Goal: Navigation & Orientation: Find specific page/section

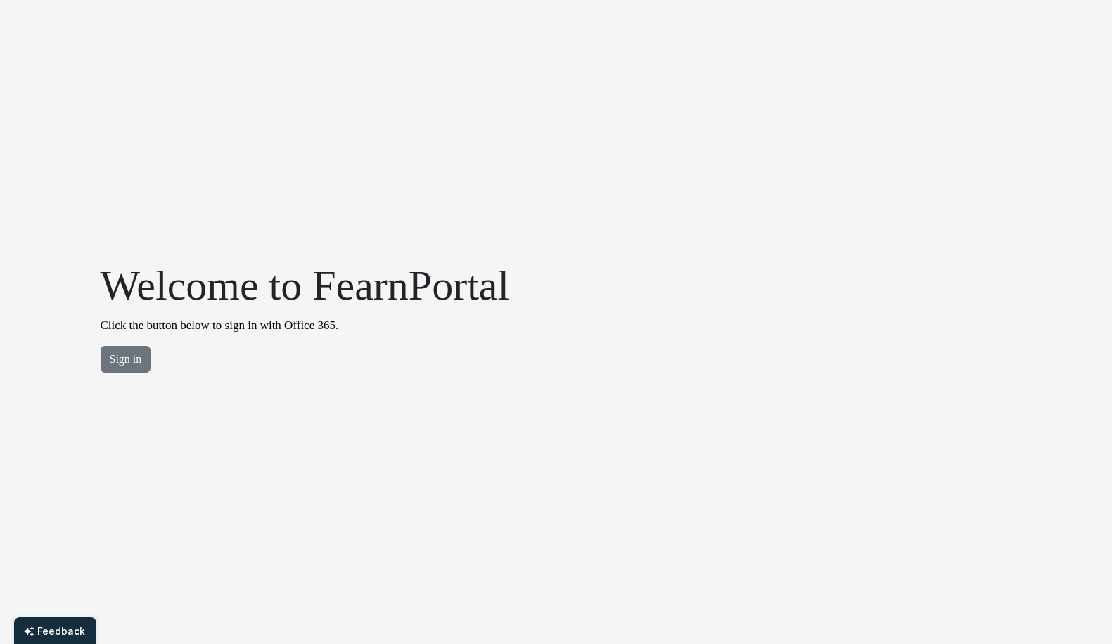
drag, startPoint x: 89, startPoint y: 359, endPoint x: 98, endPoint y: 357, distance: 9.9
click at [89, 359] on div "Welcome to FearnPortal Click the button below to sign in with Office 365. Sign …" at bounding box center [556, 322] width 1112 height 644
click at [120, 355] on button "Sign in" at bounding box center [126, 359] width 51 height 27
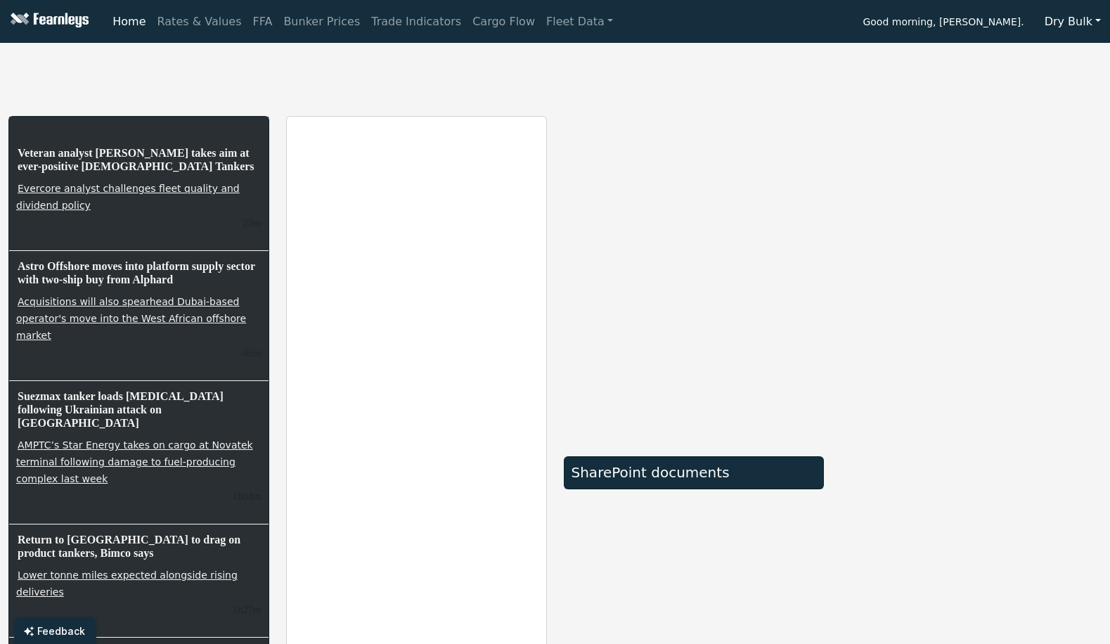
click at [1103, 22] on button "Dry Bulk" at bounding box center [1073, 21] width 75 height 27
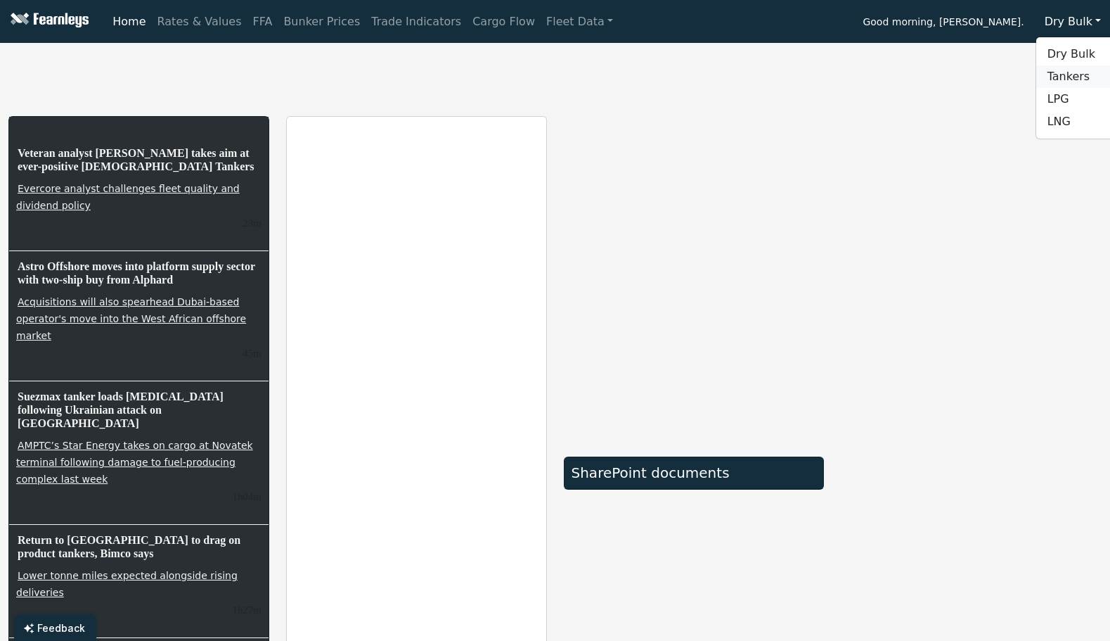
click at [1074, 72] on link "Tankers" at bounding box center [1091, 76] width 111 height 22
